Goal: Task Accomplishment & Management: Manage account settings

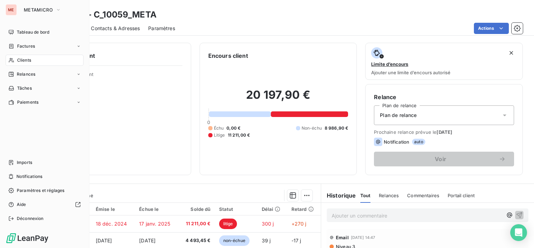
scroll to position [70, 0]
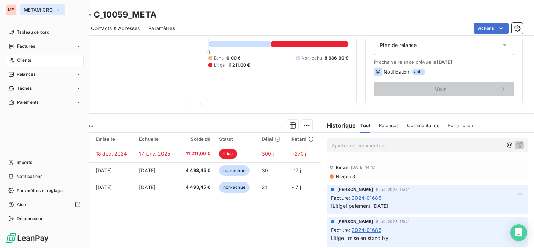
click at [41, 9] on span "METAMICRO" at bounding box center [38, 10] width 29 height 6
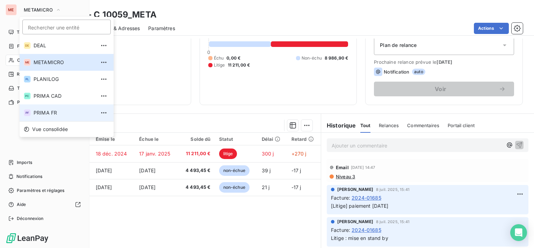
click at [48, 115] on span "PRIMA FR" at bounding box center [65, 112] width 62 height 7
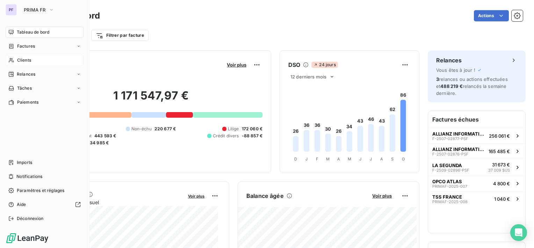
drag, startPoint x: 22, startPoint y: 57, endPoint x: 28, endPoint y: 57, distance: 6.3
click at [22, 57] on span "Clients" at bounding box center [24, 60] width 14 height 6
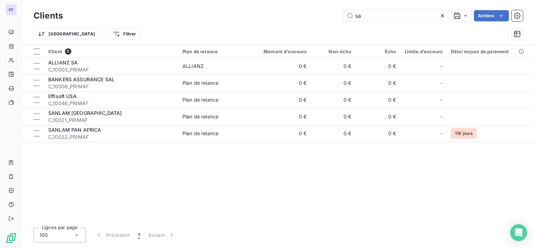
drag, startPoint x: 368, startPoint y: 17, endPoint x: 308, endPoint y: 17, distance: 60.1
click at [308, 17] on div "sa Actions" at bounding box center [297, 15] width 452 height 11
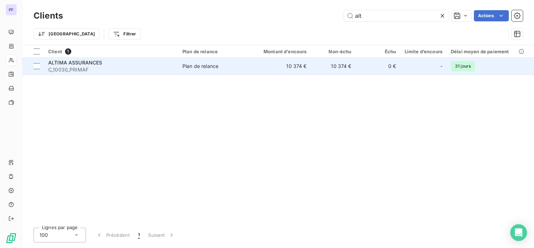
type input "alt"
click at [295, 62] on td "10 374 €" at bounding box center [281, 66] width 60 height 17
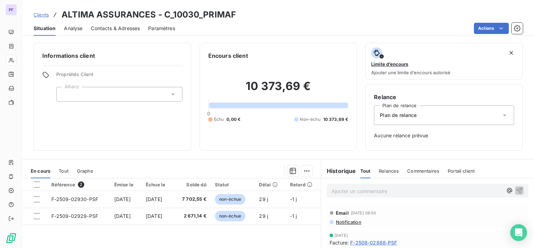
scroll to position [35, 0]
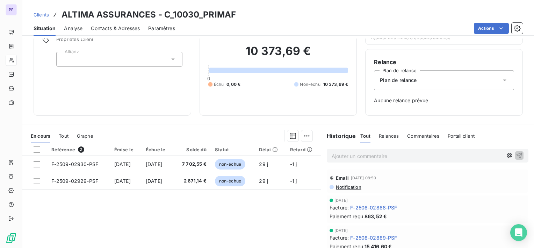
click at [41, 148] on th at bounding box center [34, 149] width 25 height 13
click at [35, 148] on div at bounding box center [37, 149] width 6 height 6
click at [306, 137] on html "PF Clients ALTIMA ASSURANCES - C_10030_PRIMAF Situation Analyse Contacts & Adre…" at bounding box center [267, 124] width 534 height 248
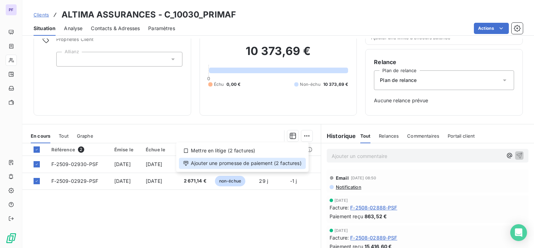
click at [277, 162] on div "Ajouter une promesse de paiement (2 factures)" at bounding box center [242, 162] width 127 height 11
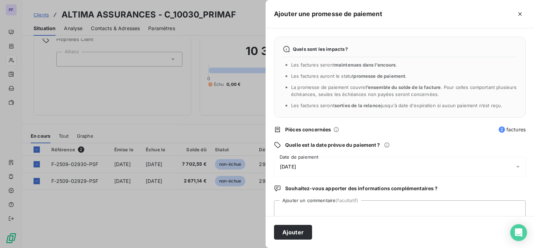
scroll to position [18, 0]
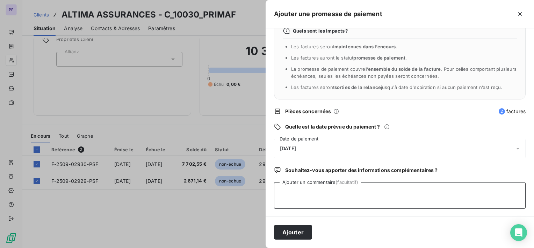
click at [305, 193] on textarea "Ajouter un commentaire (facultatif)" at bounding box center [400, 195] width 252 height 27
type textarea "payé"
click at [469, 147] on div "[DATE]" at bounding box center [400, 148] width 252 height 20
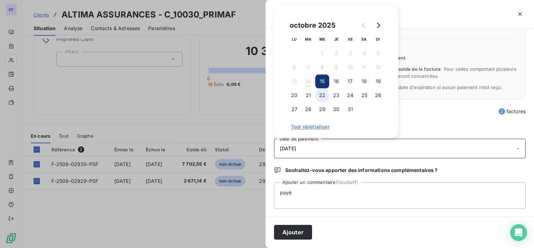
click at [326, 92] on button "22" at bounding box center [322, 95] width 14 height 14
click at [302, 222] on div "Ajouter" at bounding box center [400, 232] width 269 height 32
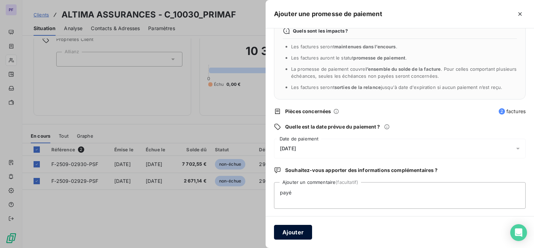
click at [303, 227] on button "Ajouter" at bounding box center [293, 231] width 38 height 15
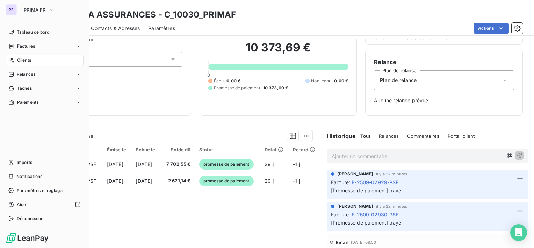
click at [41, 2] on div "PF PRIMA FR Tableau de bord Factures Clients Relances Tâches Paiements Imports …" at bounding box center [45, 124] width 90 height 248
click at [41, 8] on span "PRIMA FR" at bounding box center [35, 10] width 22 height 6
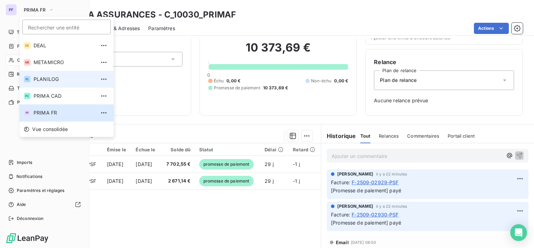
click at [49, 80] on span "PLANILOG" at bounding box center [65, 79] width 62 height 7
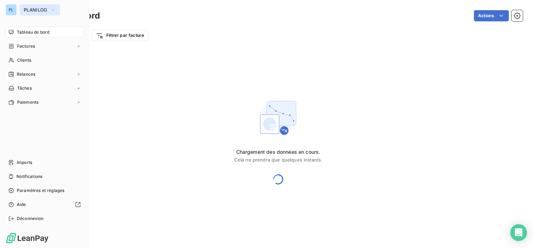
click at [38, 10] on span "PLANILOG" at bounding box center [36, 10] width 24 height 6
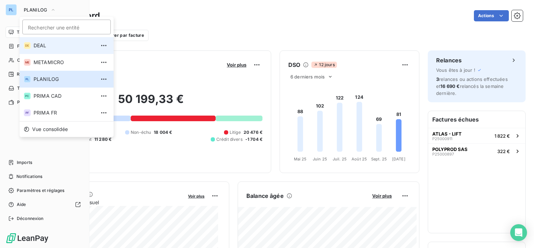
click at [46, 45] on span "DEAL" at bounding box center [65, 45] width 62 height 7
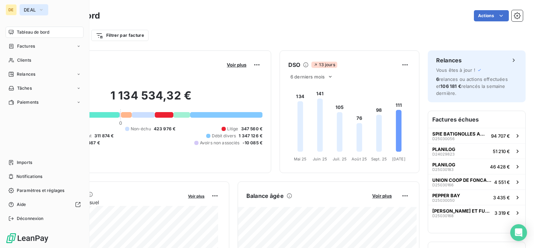
click at [37, 7] on button "DEAL" at bounding box center [34, 9] width 29 height 11
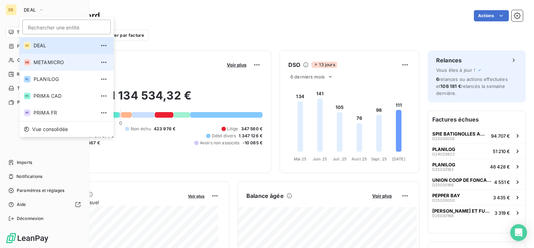
click at [45, 68] on li "ME METAMICRO" at bounding box center [67, 62] width 94 height 17
